Goal: Check status: Check status

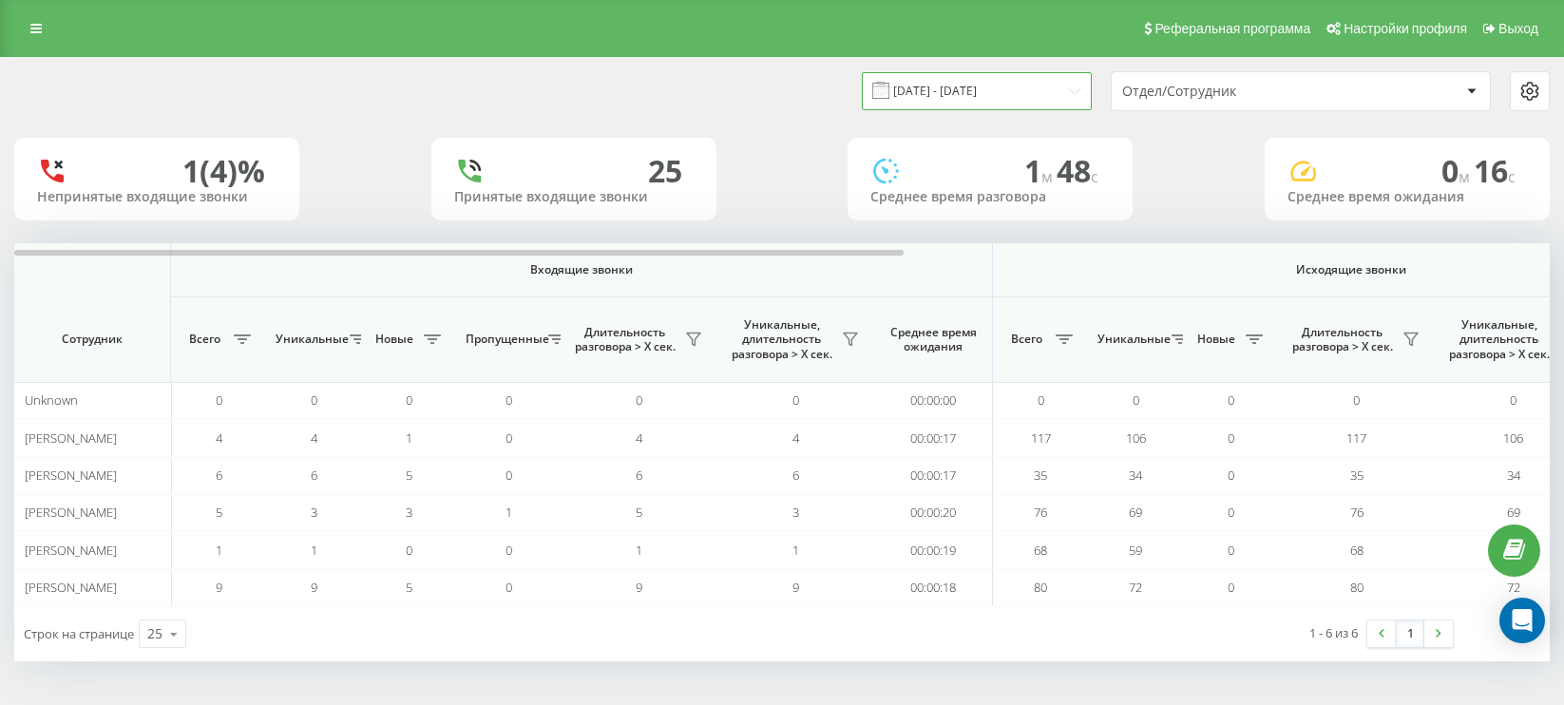
click at [1080, 97] on input "[DATE] - [DATE]" at bounding box center [977, 90] width 230 height 37
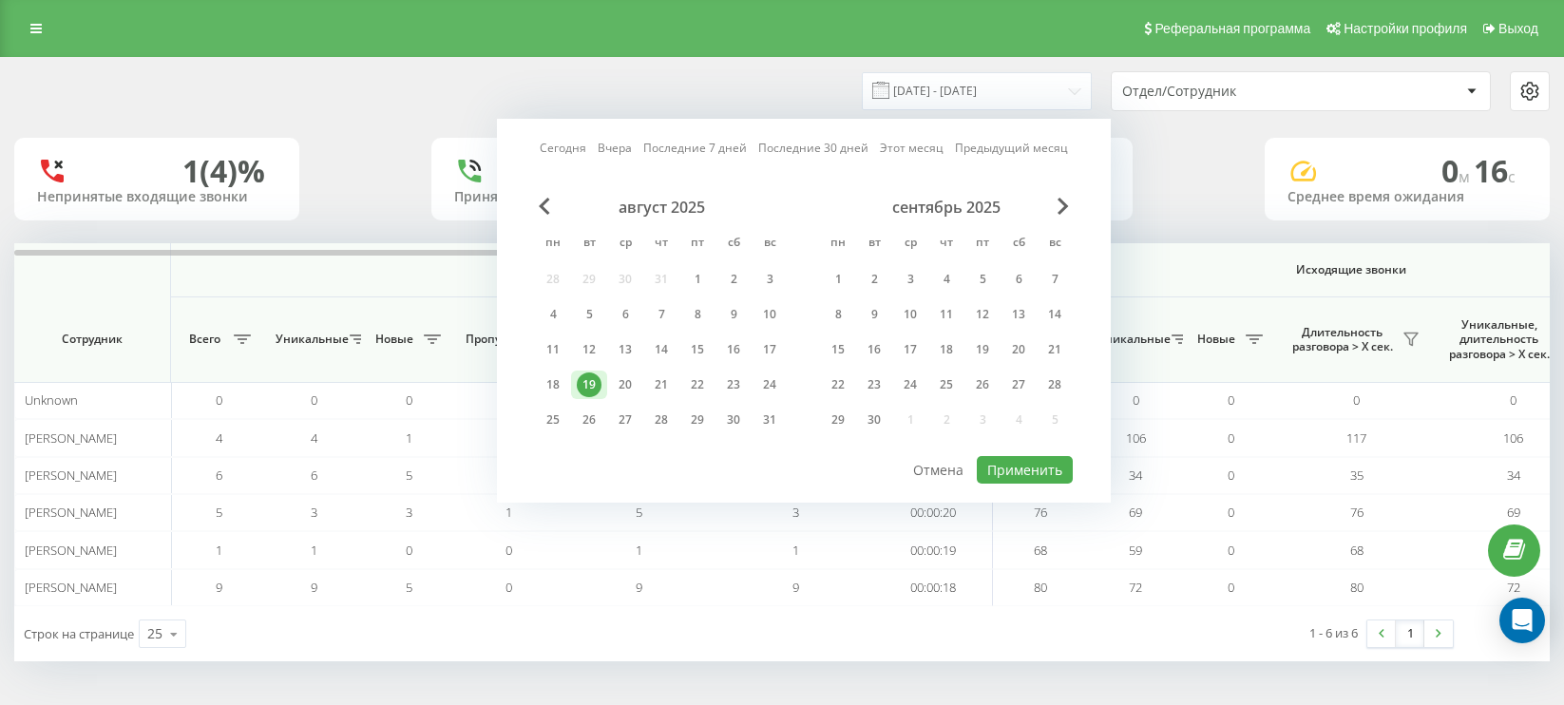
click at [587, 378] on div "19" at bounding box center [589, 384] width 25 height 25
click at [697, 279] on div "1" at bounding box center [697, 279] width 25 height 25
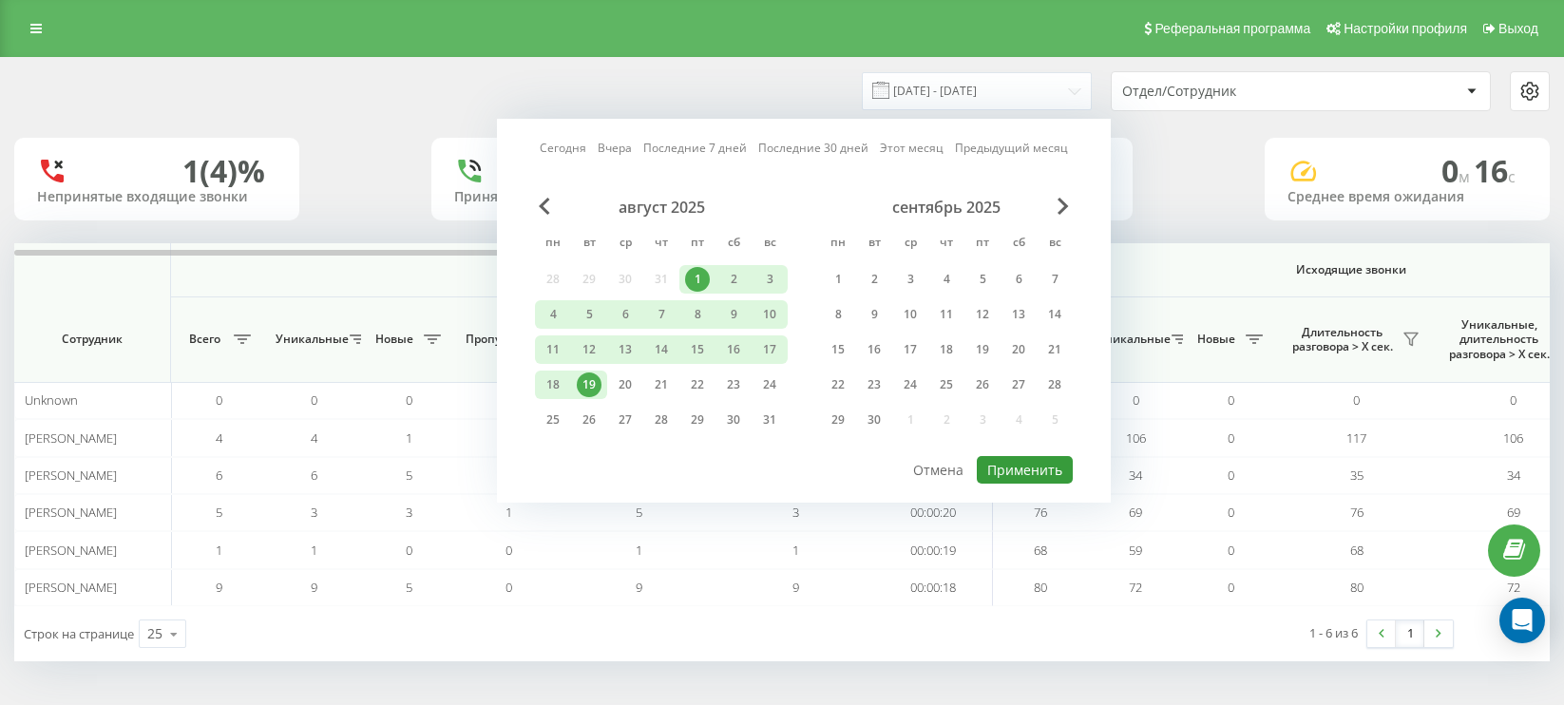
click at [1028, 471] on button "Применить" at bounding box center [1025, 470] width 96 height 28
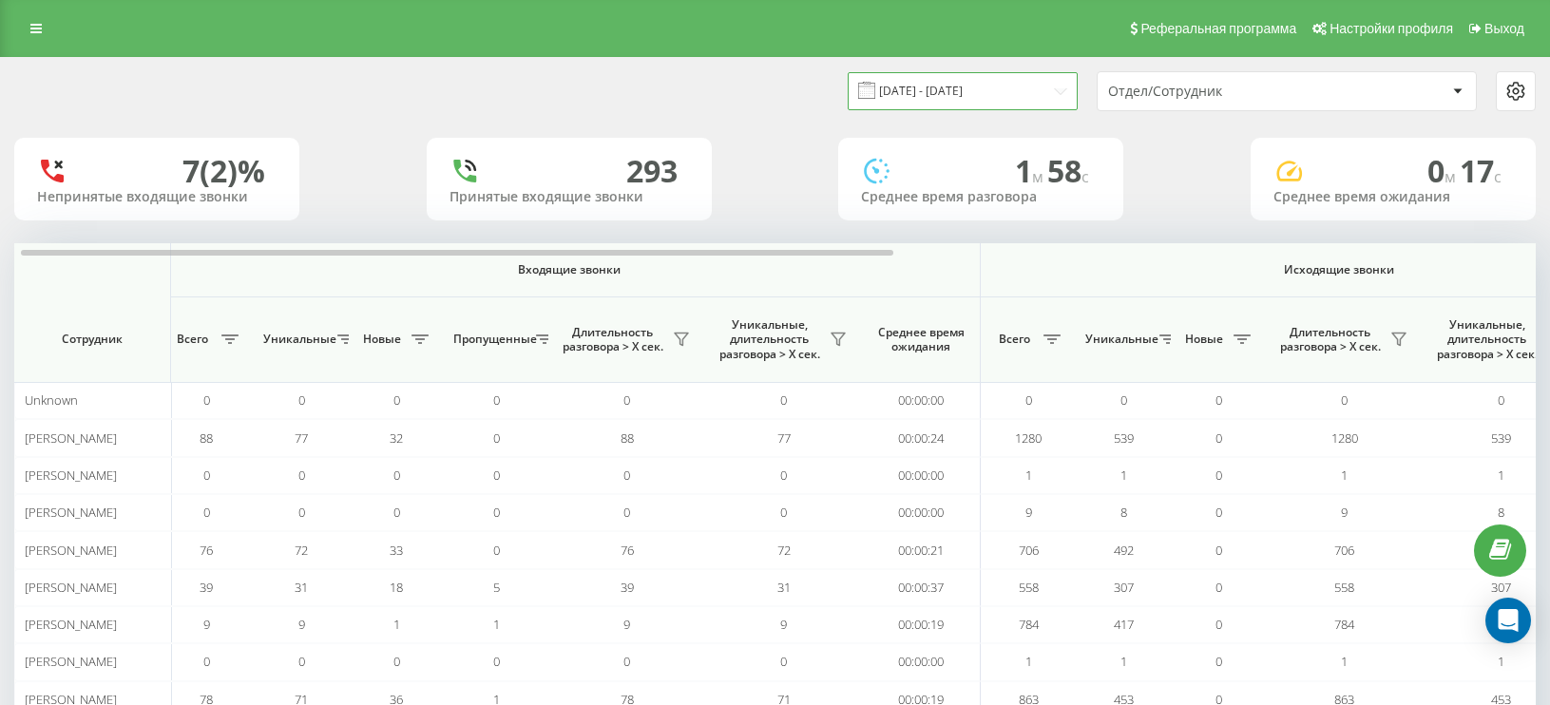
click at [1055, 82] on input "01.08.2025 - 19.08.2025" at bounding box center [963, 90] width 230 height 37
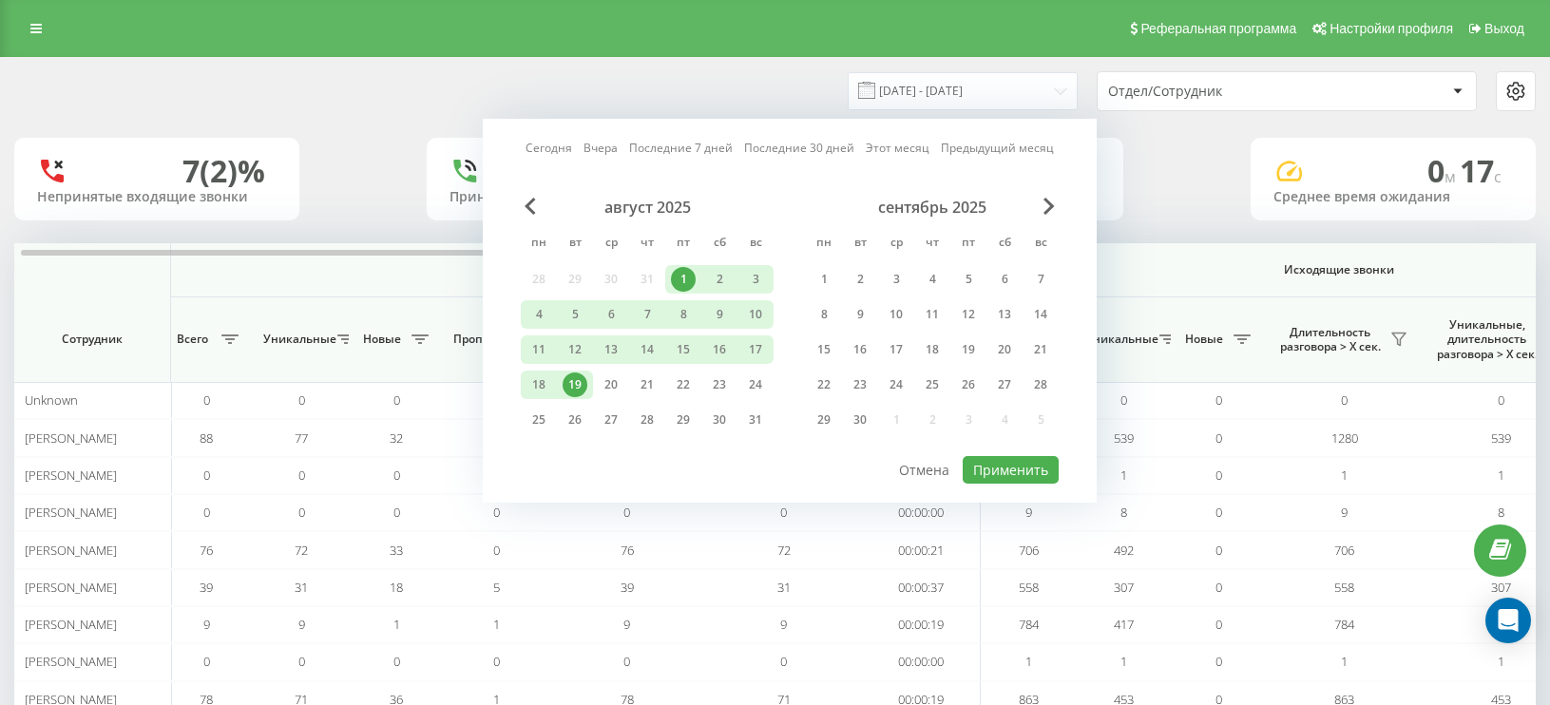
click at [584, 391] on div "19" at bounding box center [574, 384] width 25 height 25
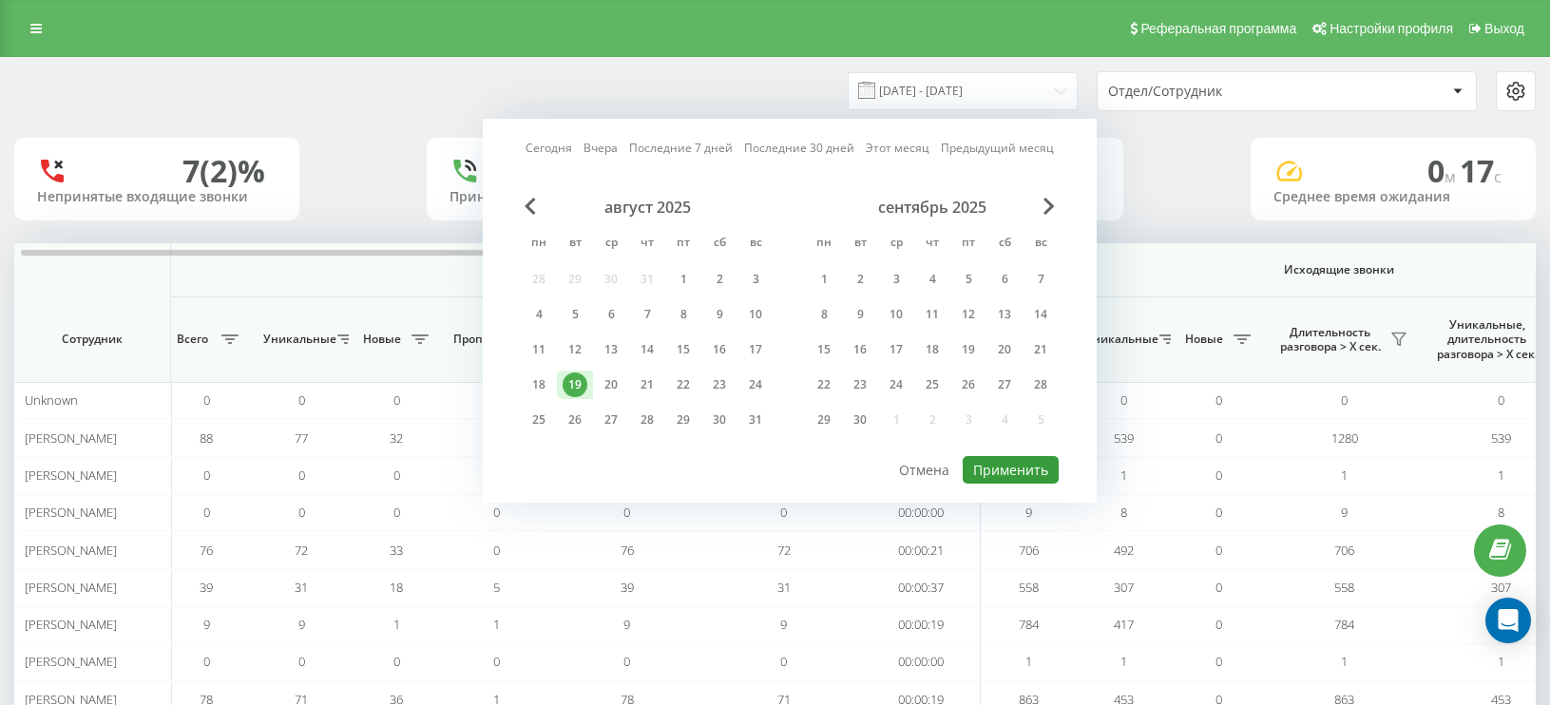
click at [1009, 459] on button "Применить" at bounding box center [1010, 470] width 96 height 28
type input "[DATE] - [DATE]"
